Goal: Use online tool/utility: Utilize a website feature to perform a specific function

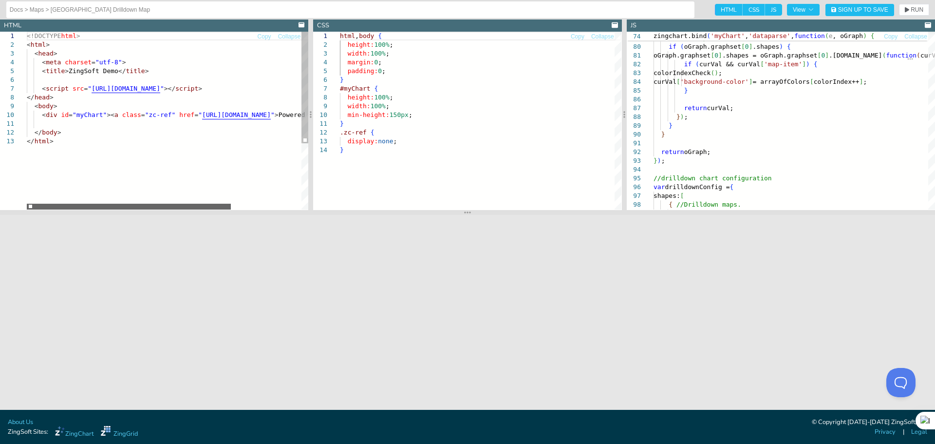
click at [89, 209] on div at bounding box center [129, 207] width 204 height 6
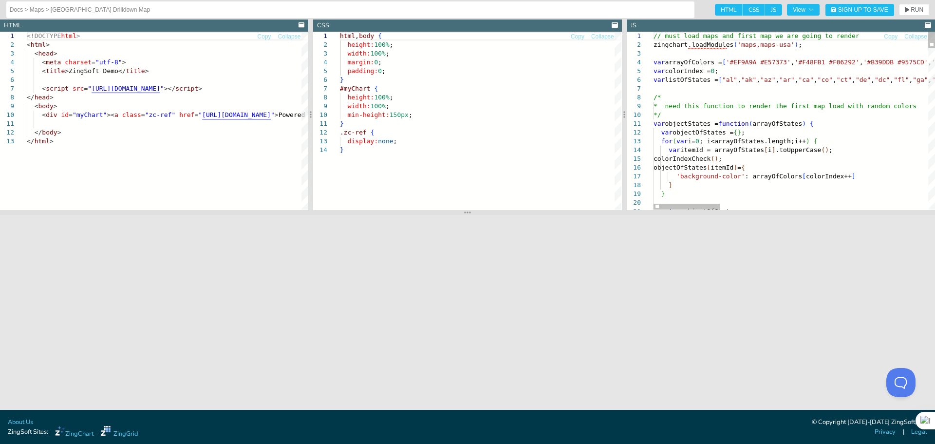
scroll to position [0, 616]
drag, startPoint x: 778, startPoint y: 44, endPoint x: 770, endPoint y: 44, distance: 7.8
click at [683, 209] on div at bounding box center [687, 207] width 67 height 6
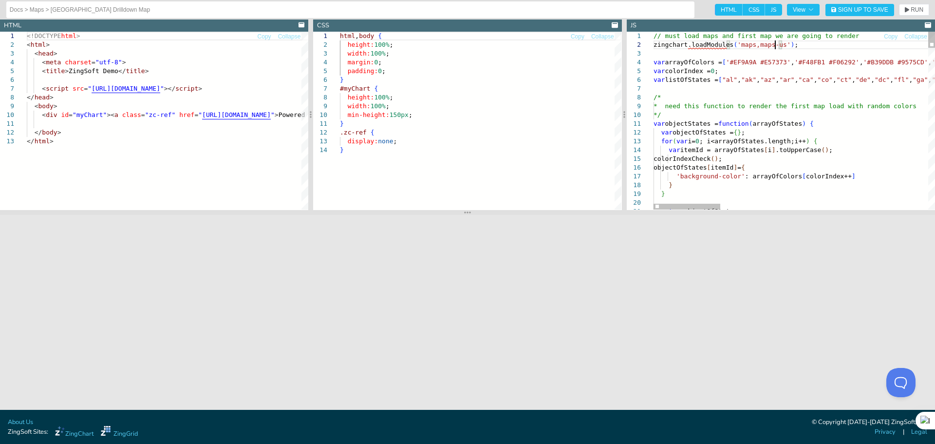
type textarea "// must load maps and first map we are going to render zingchart.loadModules('m…"
click at [888, 38] on span "Copy" at bounding box center [891, 37] width 14 height 6
type textarea "// must load maps and first map we are going to render zingchart.loadModules('m…"
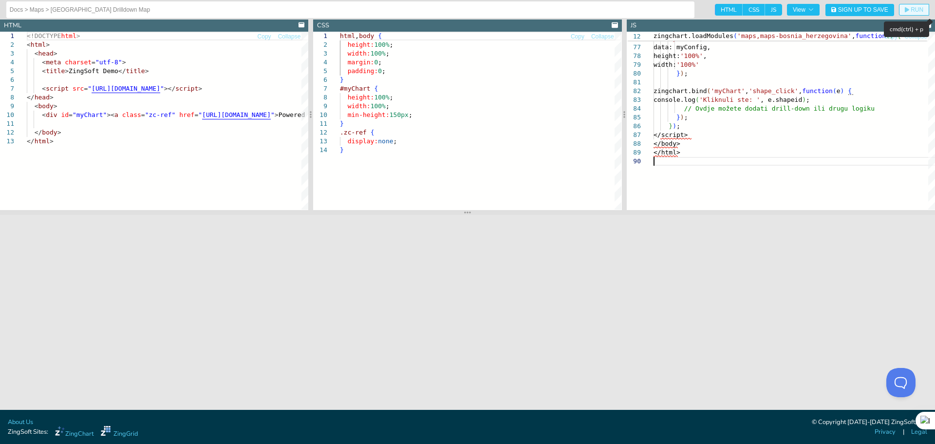
click at [914, 7] on span "RUN" at bounding box center [917, 10] width 13 height 6
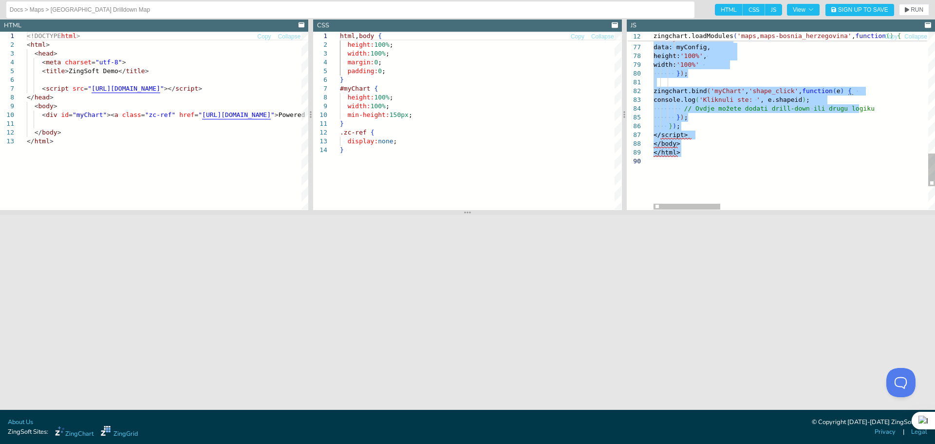
type textarea "zingchart.render({ id: 'myChart', data: myConfig, height: '100%', width: '100%'…"
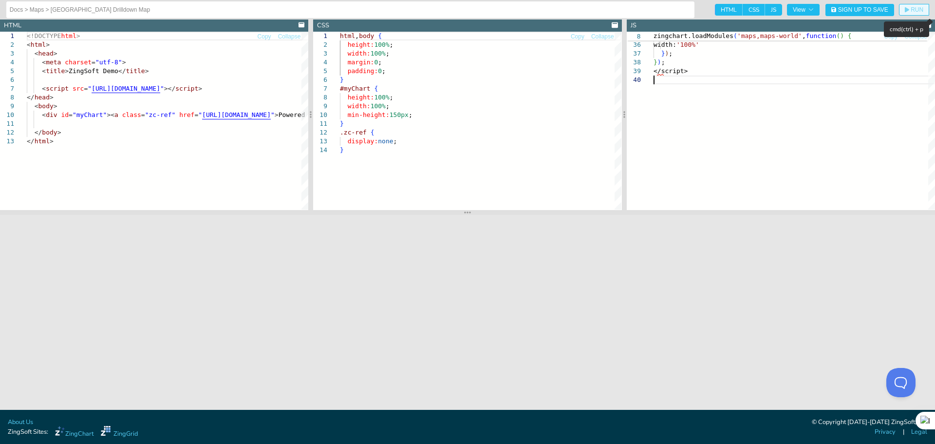
click at [918, 7] on span "RUN" at bounding box center [917, 10] width 13 height 6
